Goal: Task Accomplishment & Management: Use online tool/utility

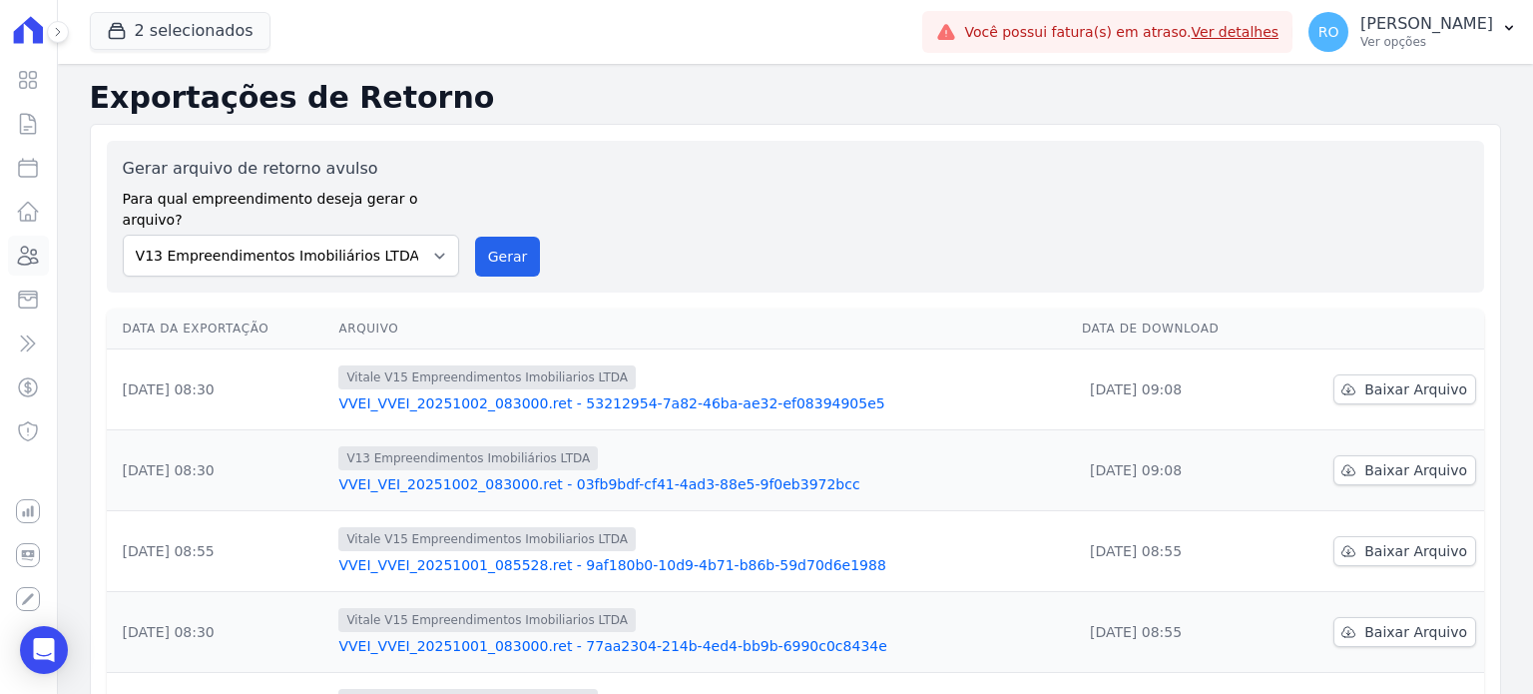
click at [28, 263] on icon at bounding box center [28, 256] width 24 height 24
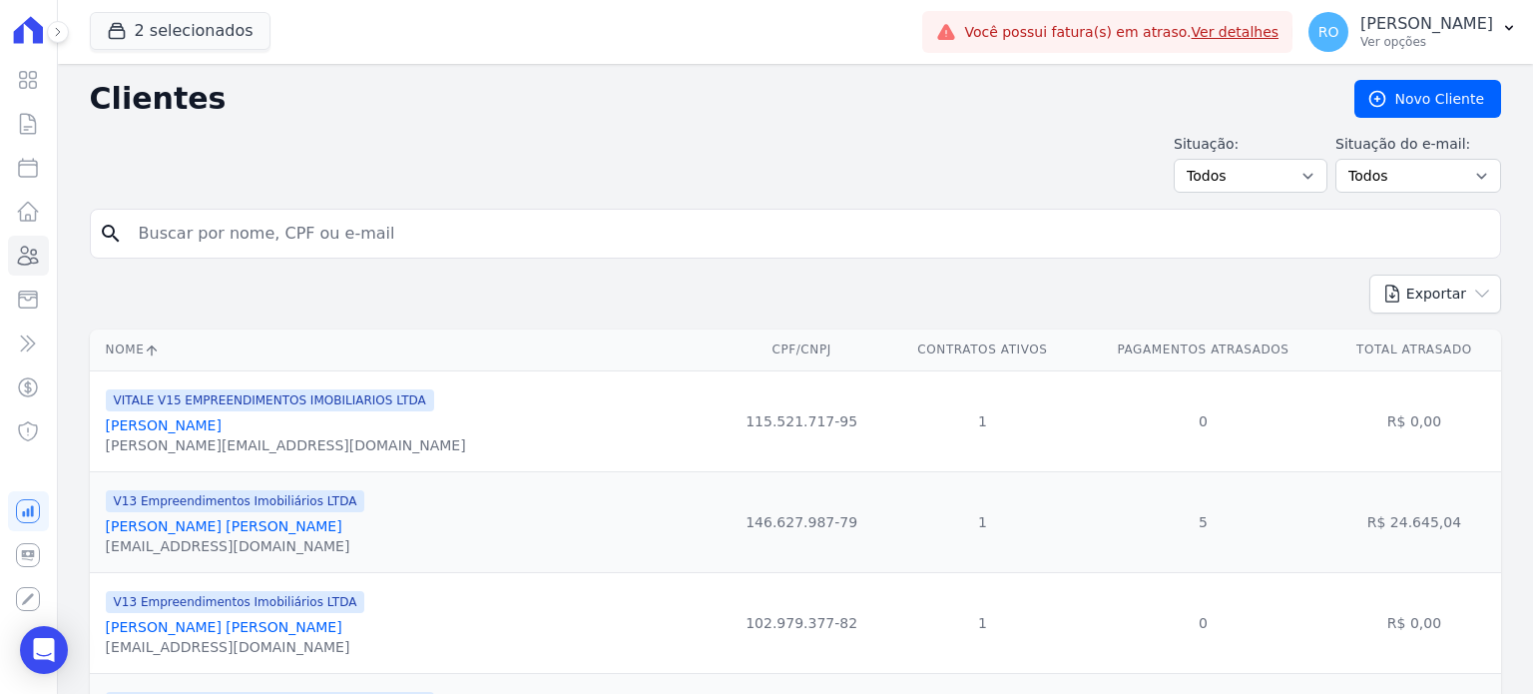
click at [167, 229] on input "search" at bounding box center [810, 234] width 1366 height 40
type input "JOELAM"
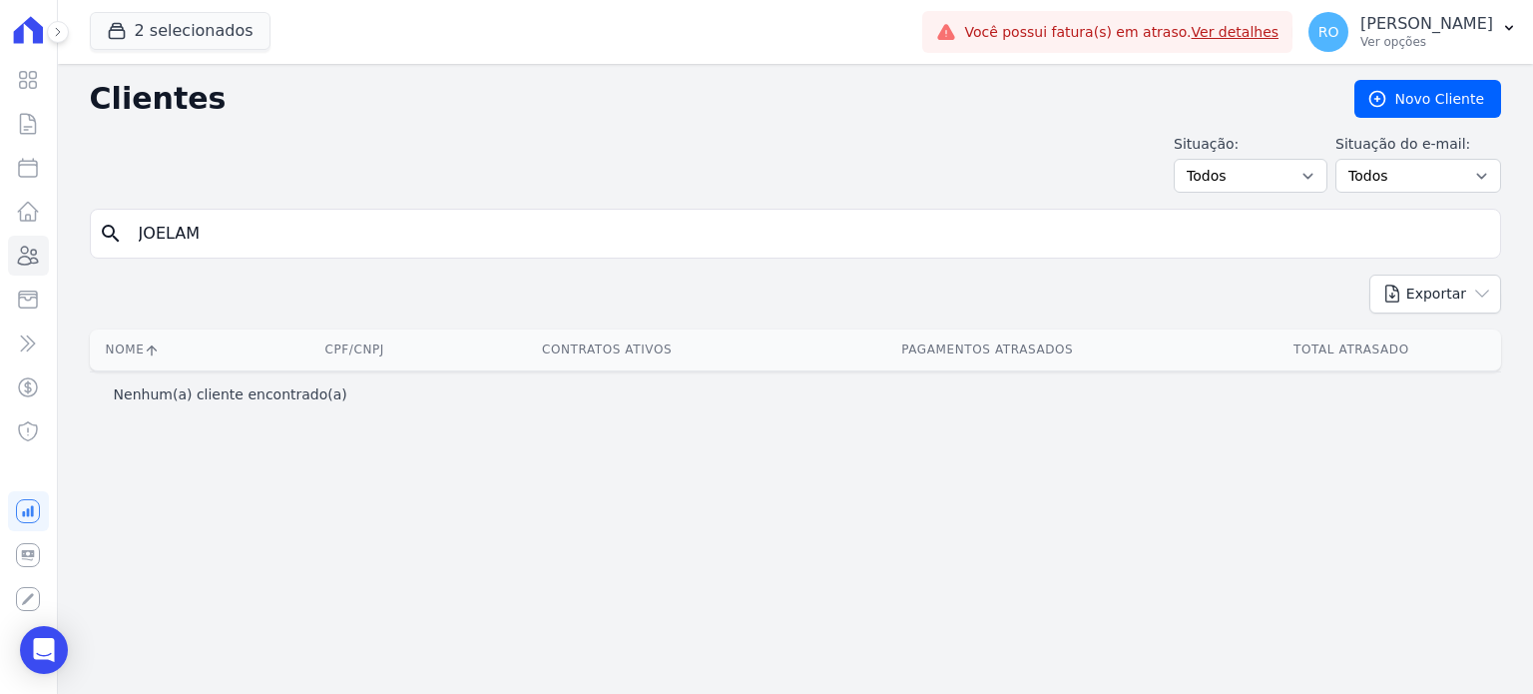
click at [167, 229] on input "JOELAM" at bounding box center [810, 234] width 1366 height 40
type input "JOELMA"
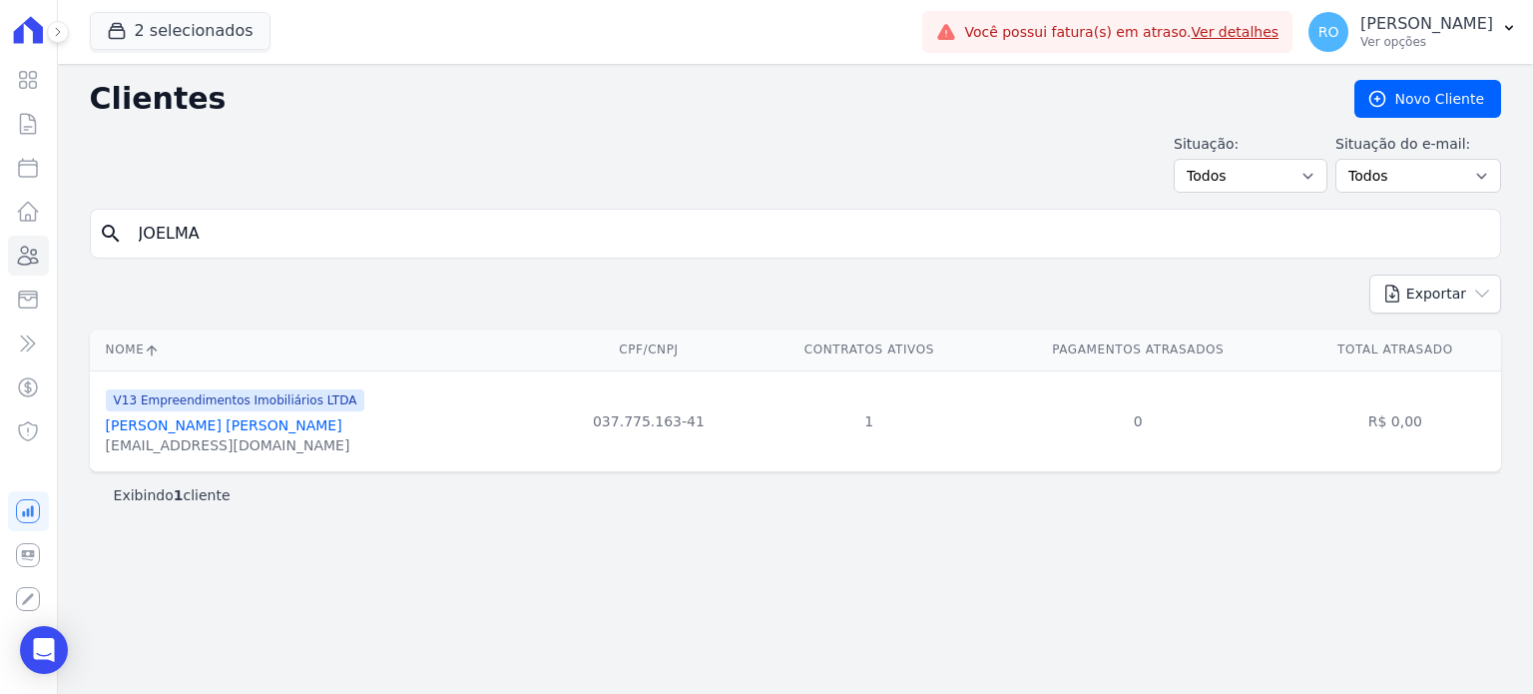
click at [180, 430] on link "[PERSON_NAME] [PERSON_NAME]" at bounding box center [224, 425] width 237 height 16
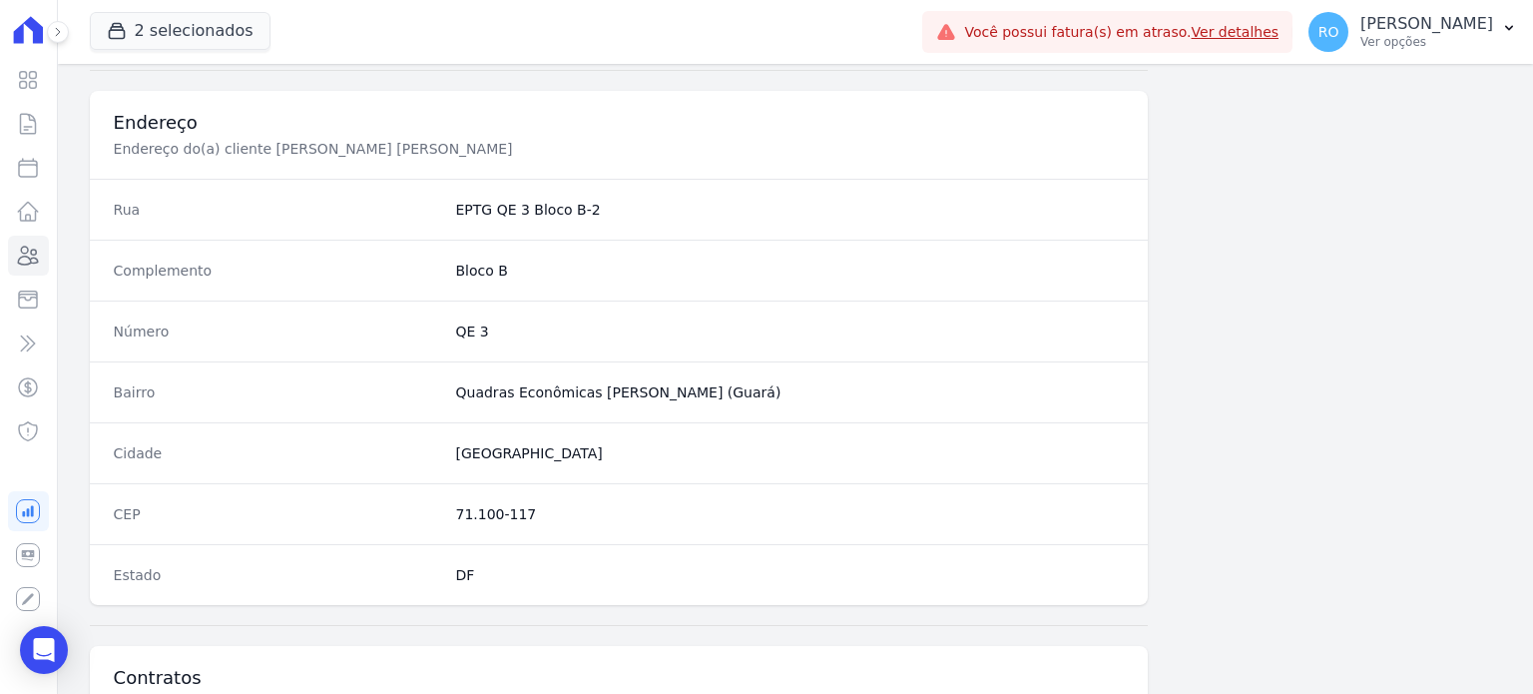
scroll to position [1098, 0]
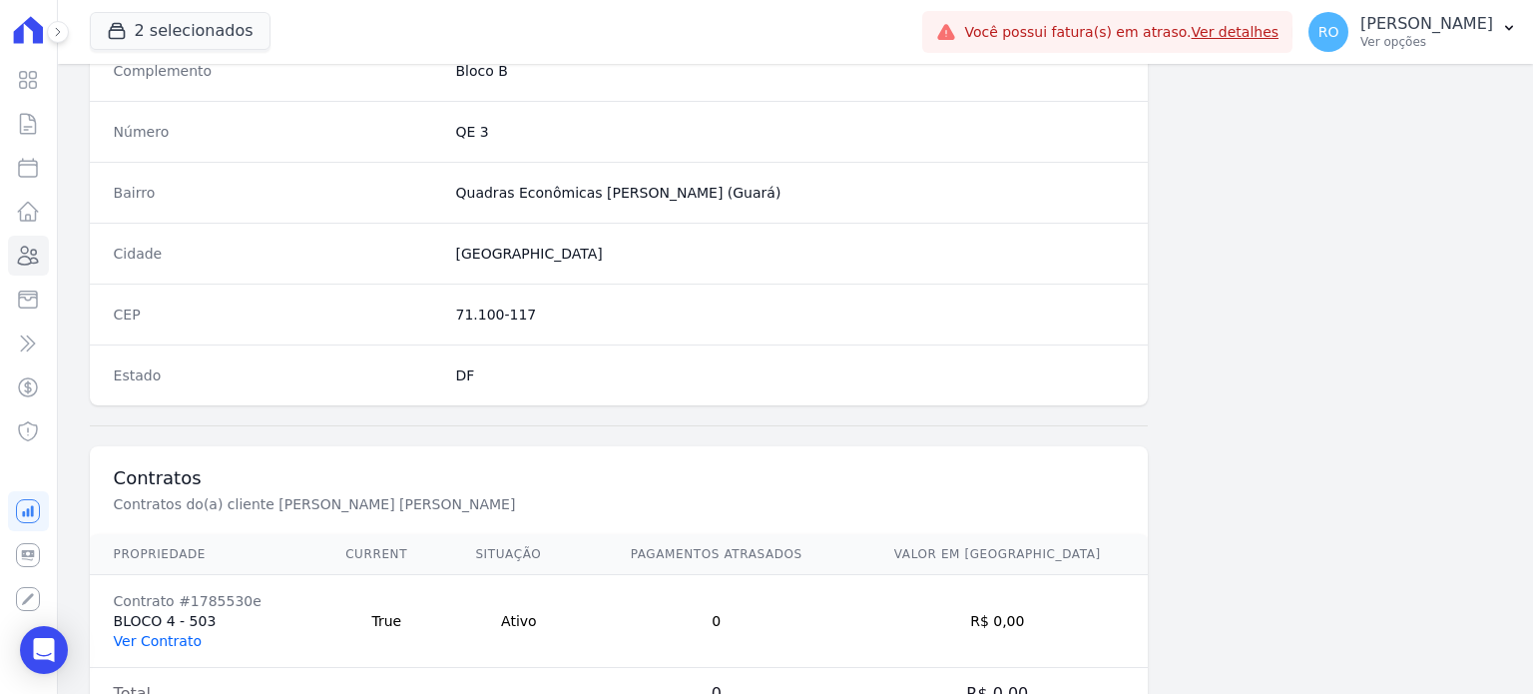
click at [151, 634] on link "Ver Contrato" at bounding box center [158, 641] width 88 height 16
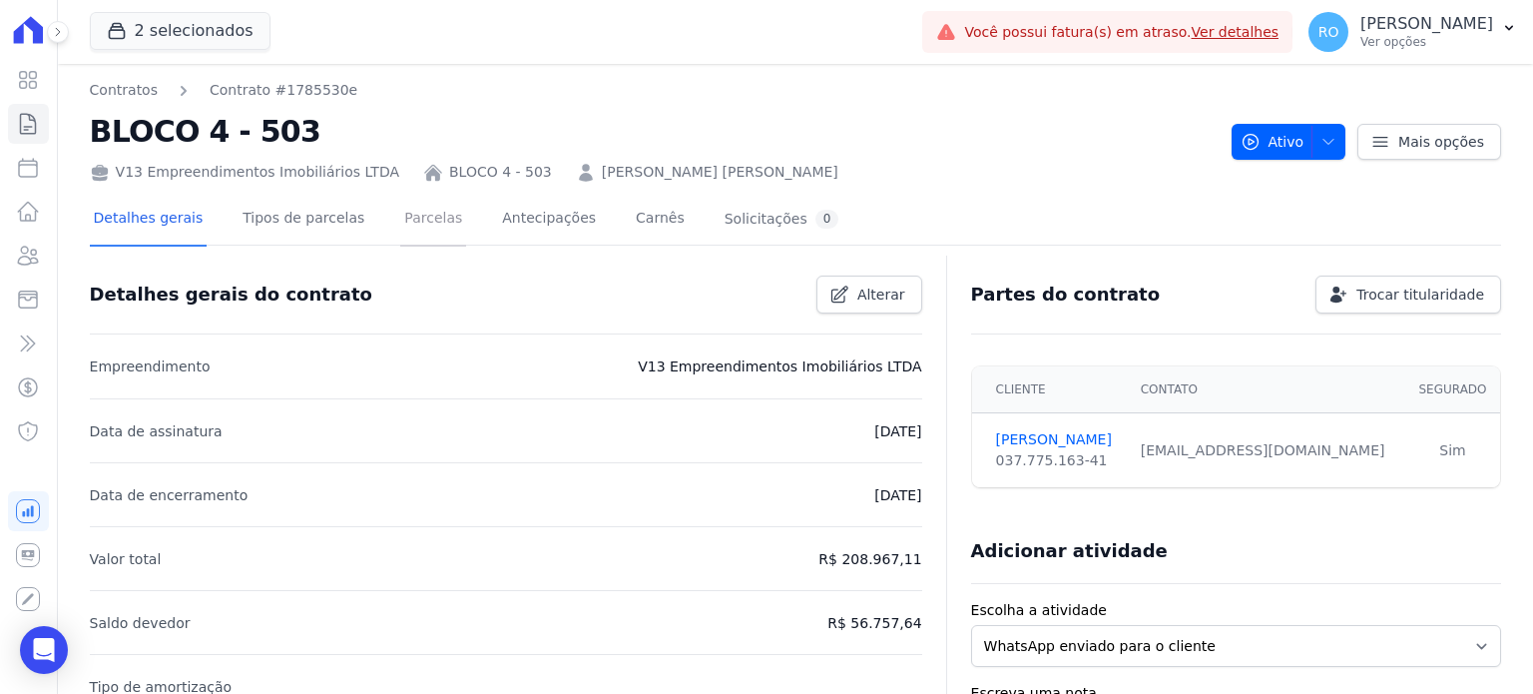
click at [403, 220] on link "Parcelas" at bounding box center [433, 220] width 66 height 53
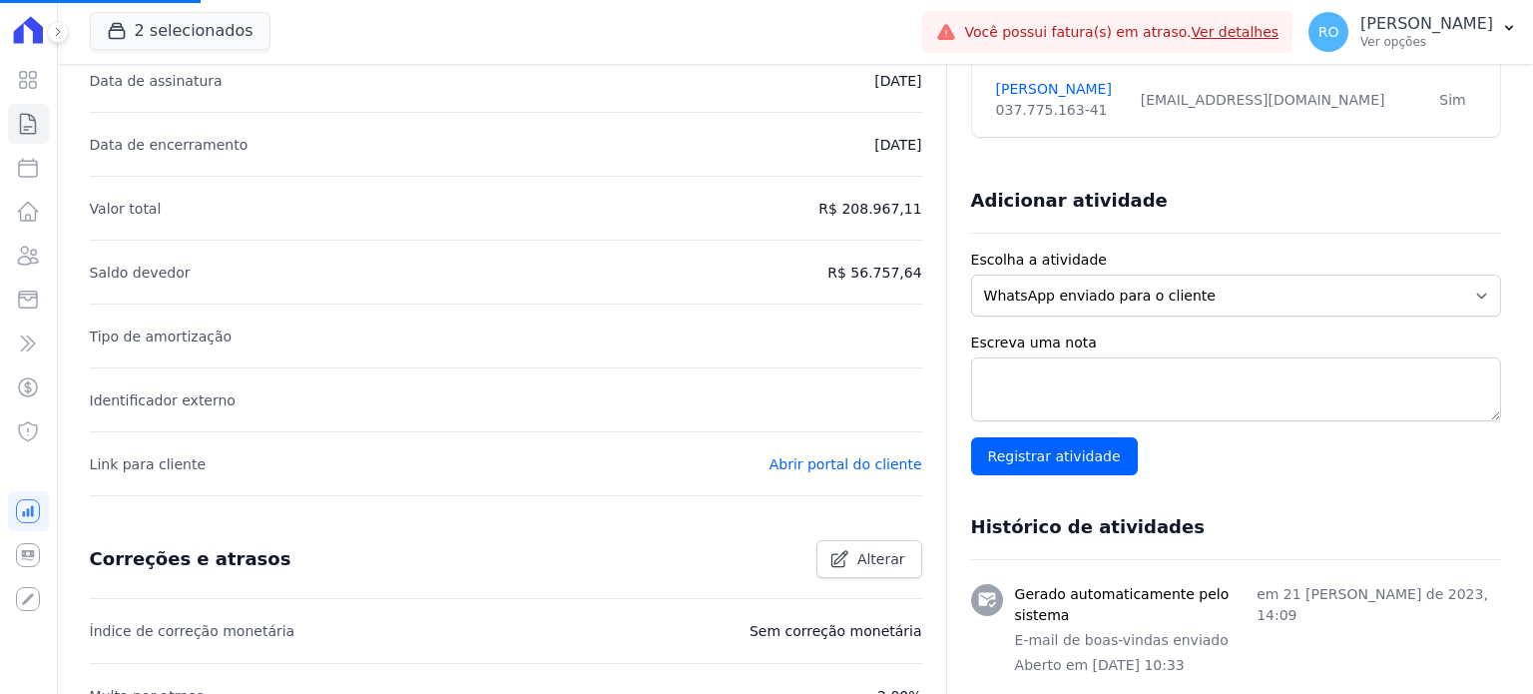
scroll to position [691, 0]
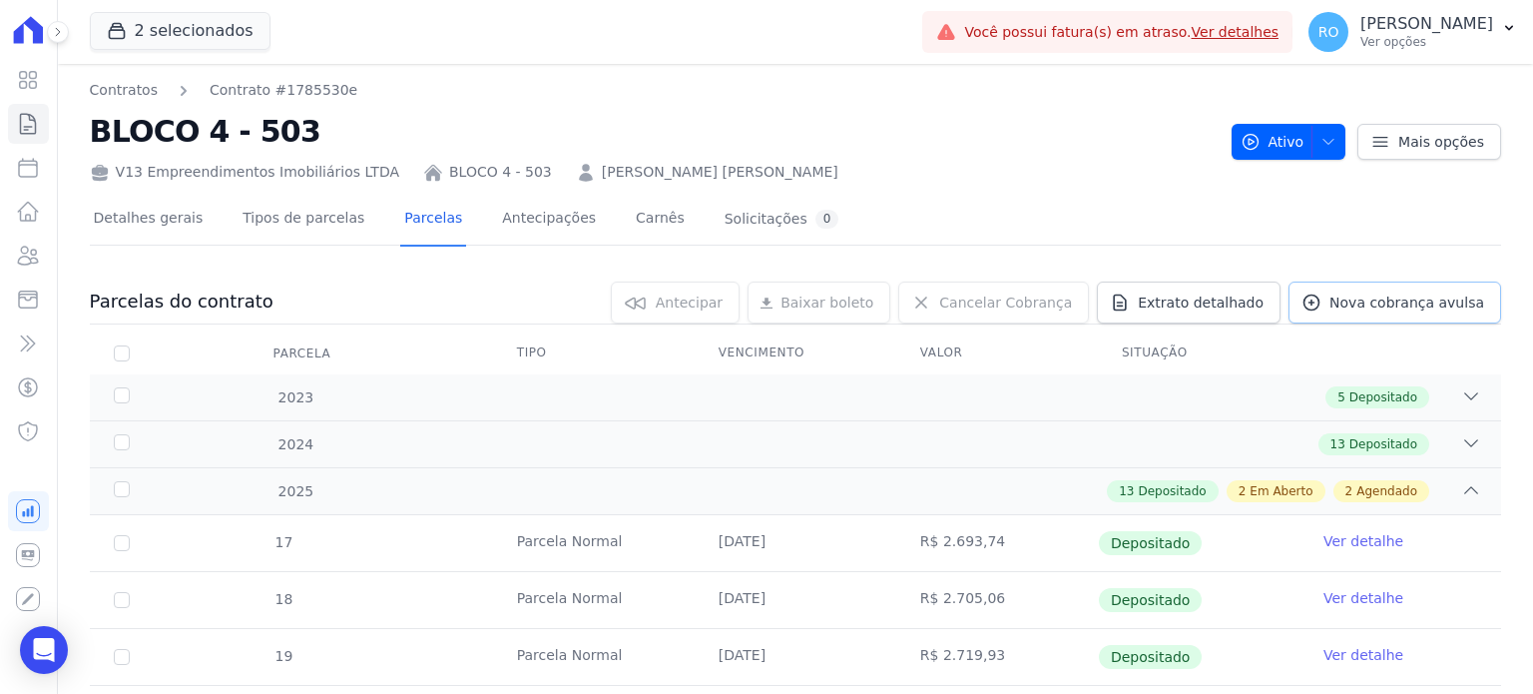
click at [1358, 295] on span "Nova cobrança avulsa" at bounding box center [1407, 303] width 155 height 20
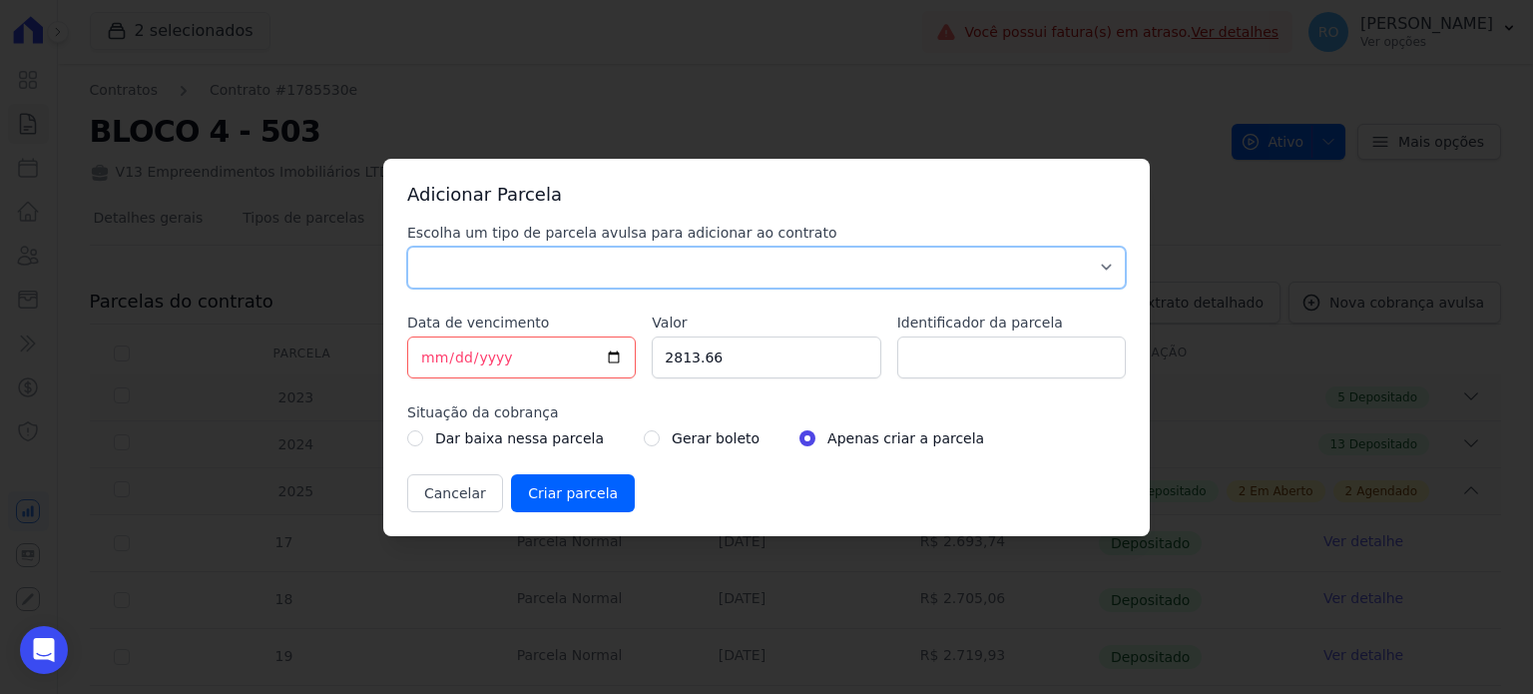
click at [460, 274] on select "Parcela Normal Sinal Caução Intercalada Chaves Pré Chaves Pós Chaves Taxas Quit…" at bounding box center [766, 268] width 719 height 42
select select "others"
click at [407, 247] on select "Parcela Normal Sinal Caução Intercalada Chaves Pré Chaves Pós Chaves Taxas Quit…" at bounding box center [766, 268] width 719 height 42
click at [613, 351] on input "[DATE]" at bounding box center [521, 357] width 229 height 42
type input "[DATE]"
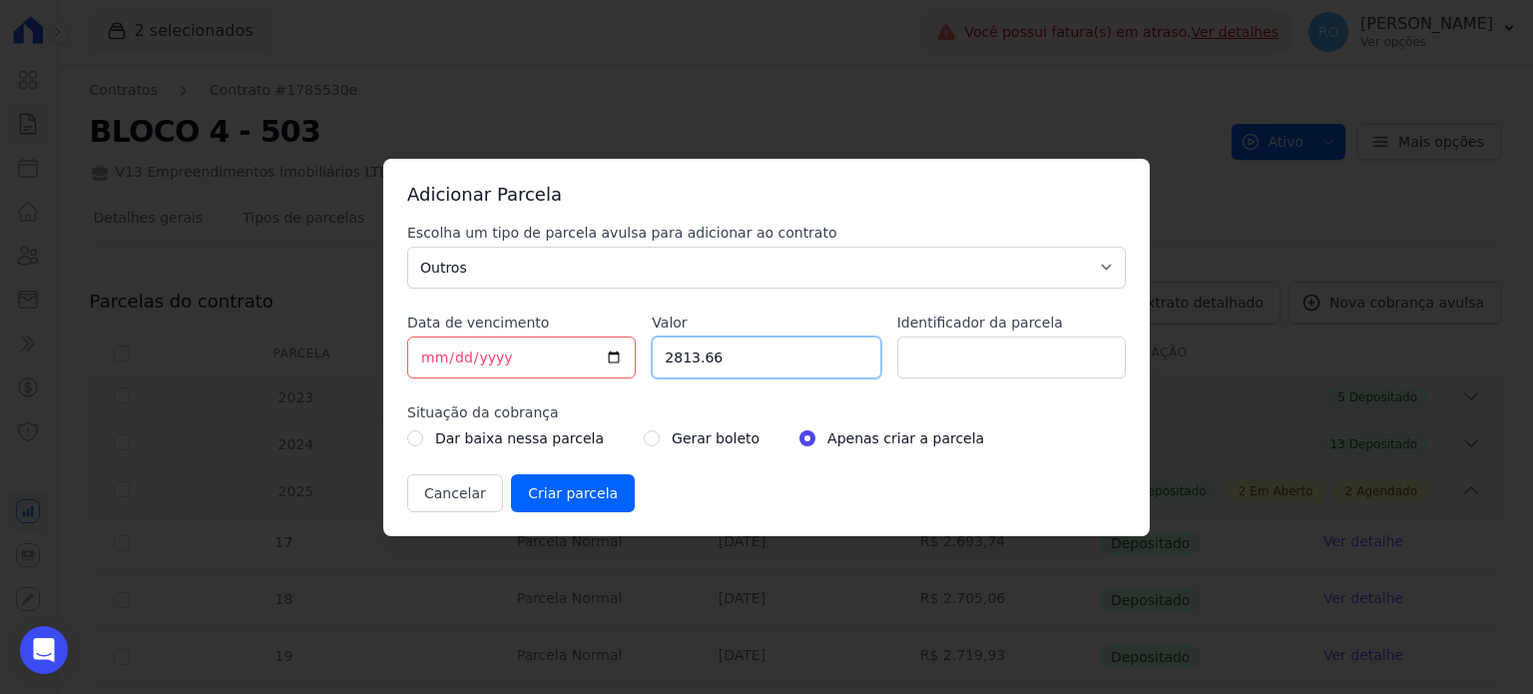
drag, startPoint x: 715, startPoint y: 362, endPoint x: 752, endPoint y: 361, distance: 37.0
click at [715, 362] on input "2813.66" at bounding box center [766, 357] width 229 height 42
drag, startPoint x: 769, startPoint y: 361, endPoint x: 586, endPoint y: 362, distance: 182.7
click at [586, 362] on div "Escolha um tipo de parcela avulsa para adicionar ao contrato Parcela Normal Sin…" at bounding box center [766, 368] width 719 height 290
type input "53473.22"
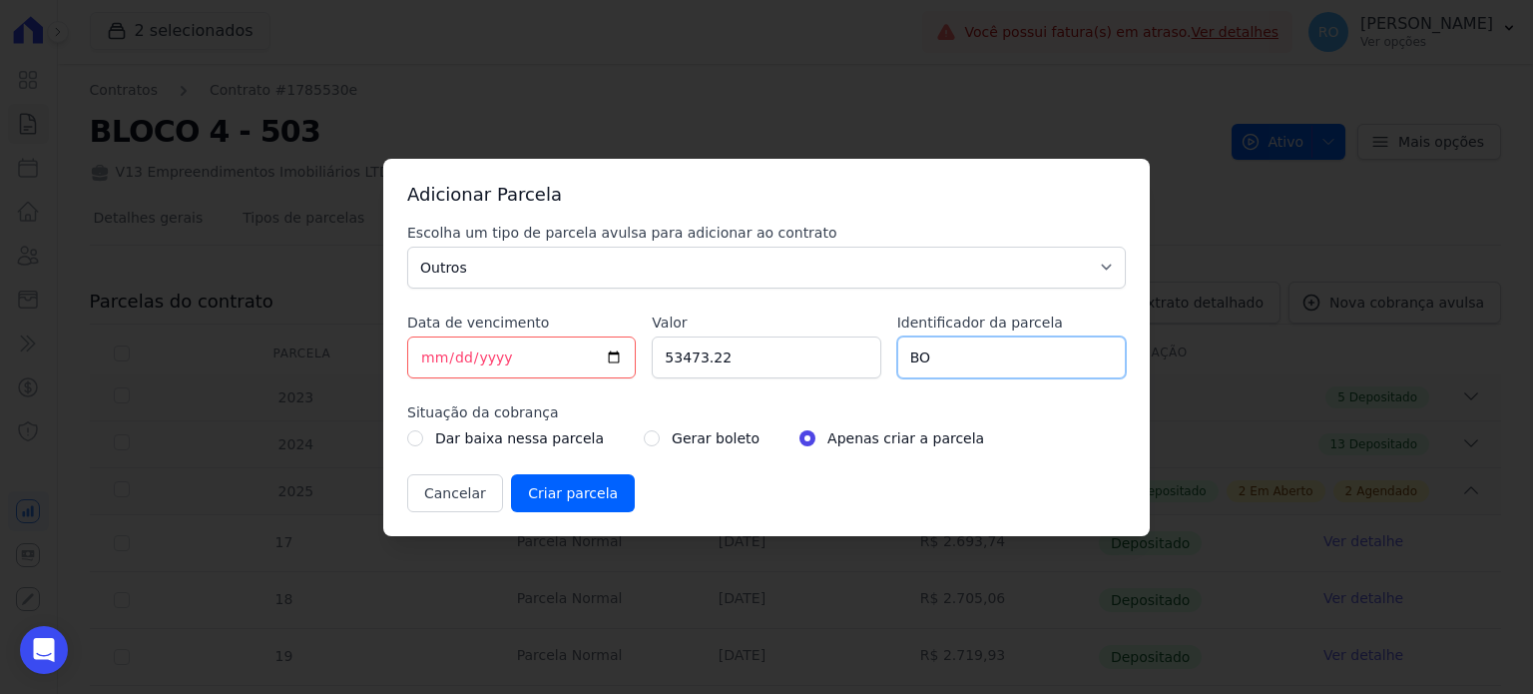
type input "B"
type input "ANTECIPAÇÃO 155473"
click at [644, 434] on input "radio" at bounding box center [652, 438] width 16 height 16
radio input "true"
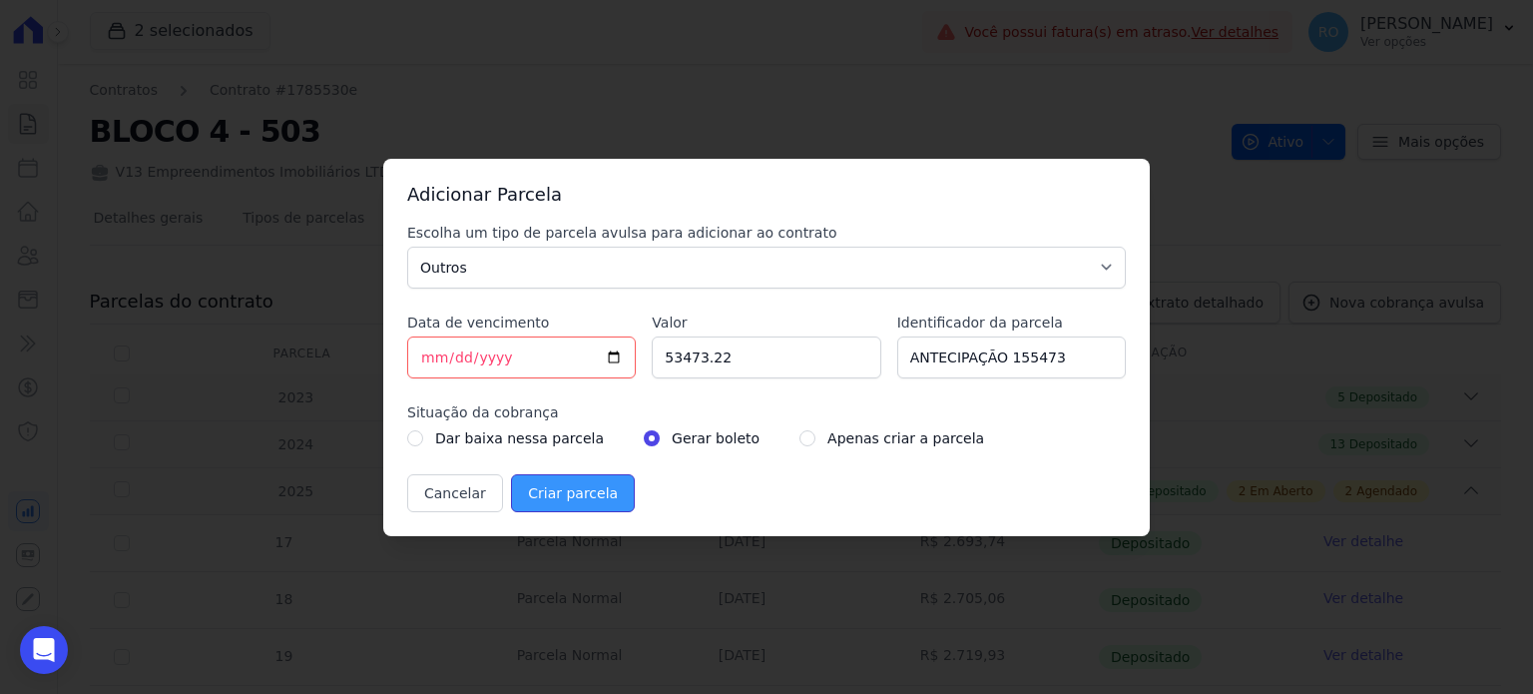
click at [526, 499] on input "Criar parcela" at bounding box center [573, 493] width 124 height 38
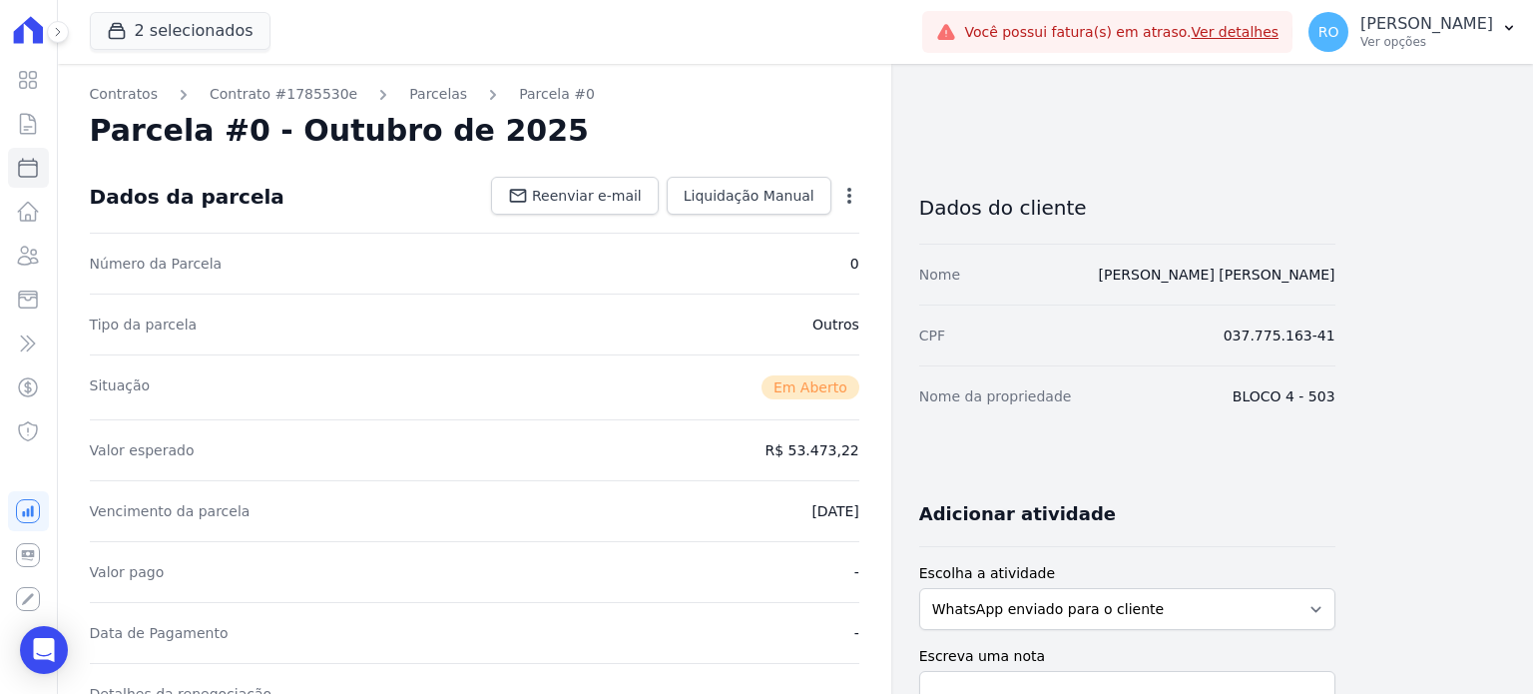
click at [843, 196] on icon "button" at bounding box center [850, 196] width 20 height 20
drag, startPoint x: 669, startPoint y: 383, endPoint x: 672, endPoint y: 394, distance: 11.4
click at [669, 383] on div "Situação Em [GEOGRAPHIC_DATA]" at bounding box center [475, 386] width 770 height 65
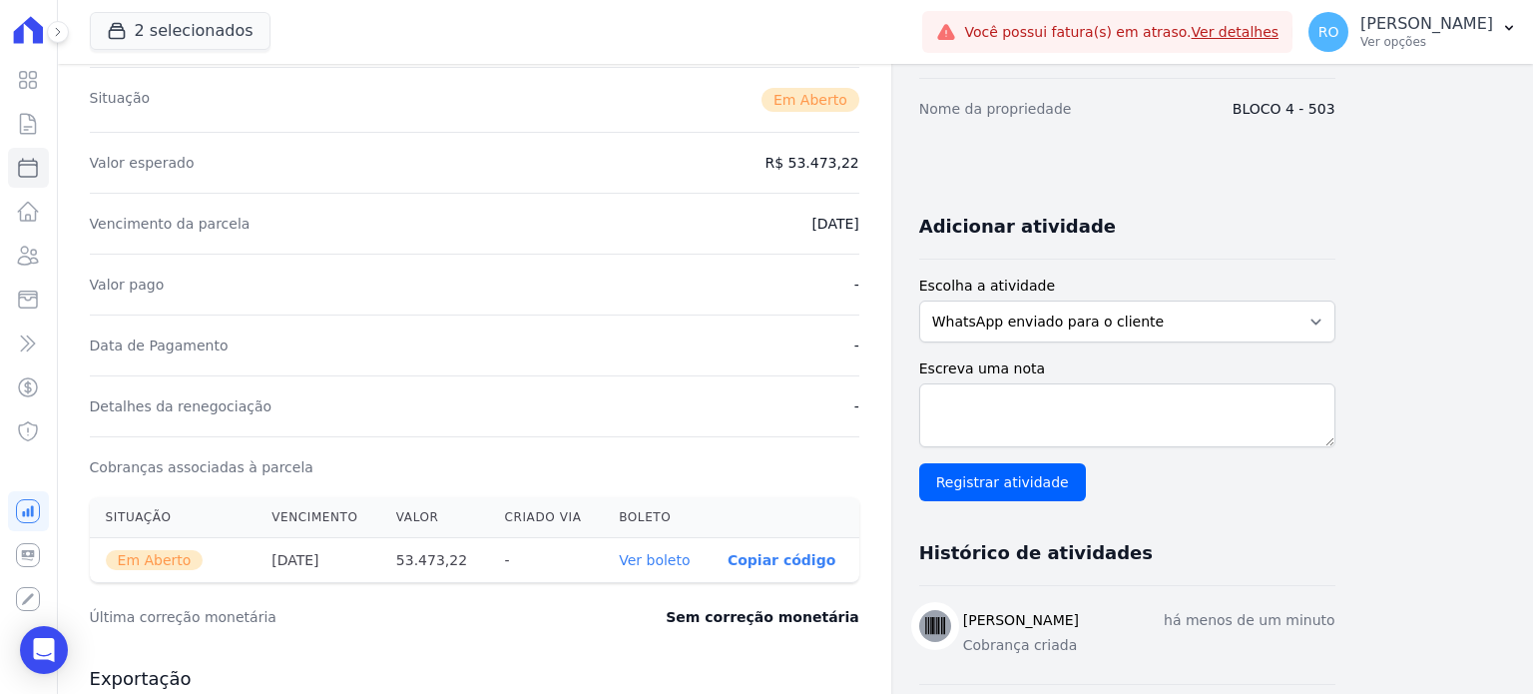
scroll to position [299, 0]
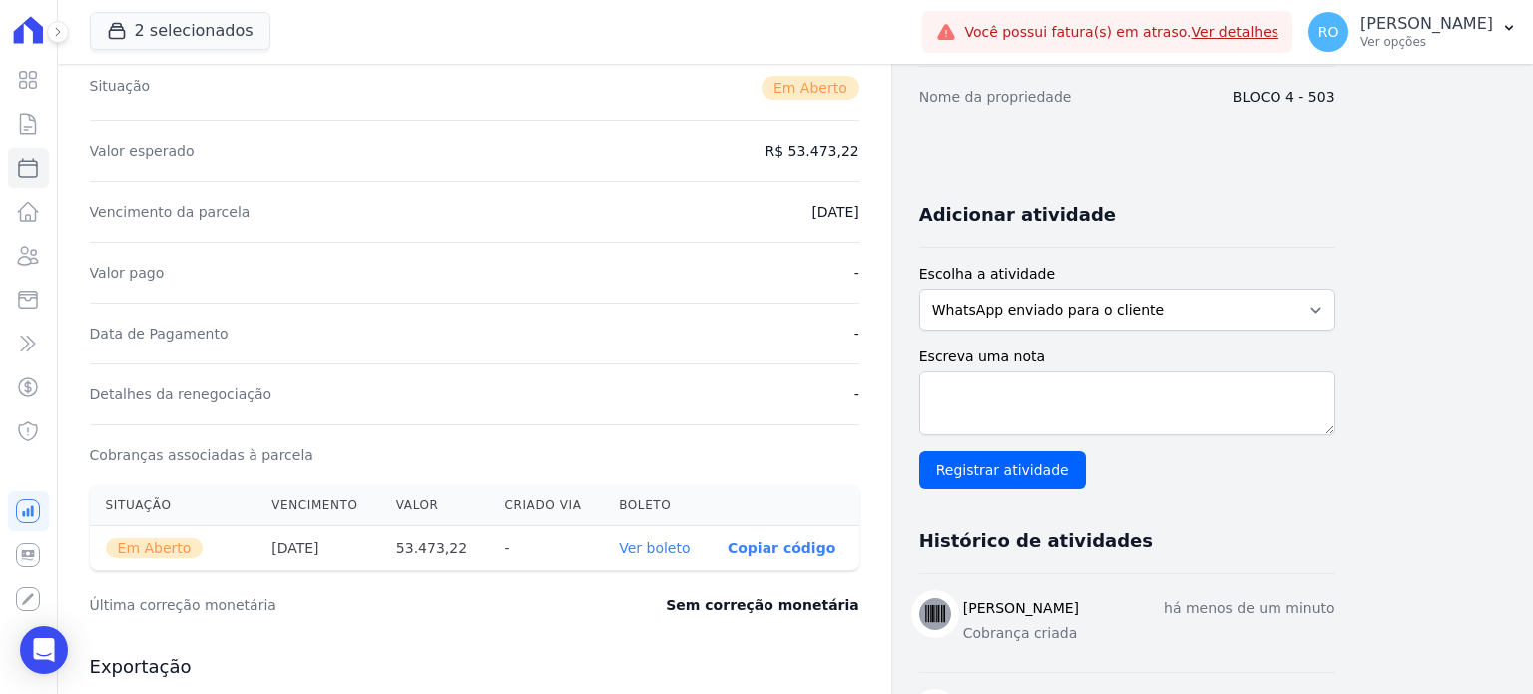
click at [674, 549] on link "Ver boleto" at bounding box center [654, 548] width 71 height 16
